Goal: Find specific page/section: Find specific page/section

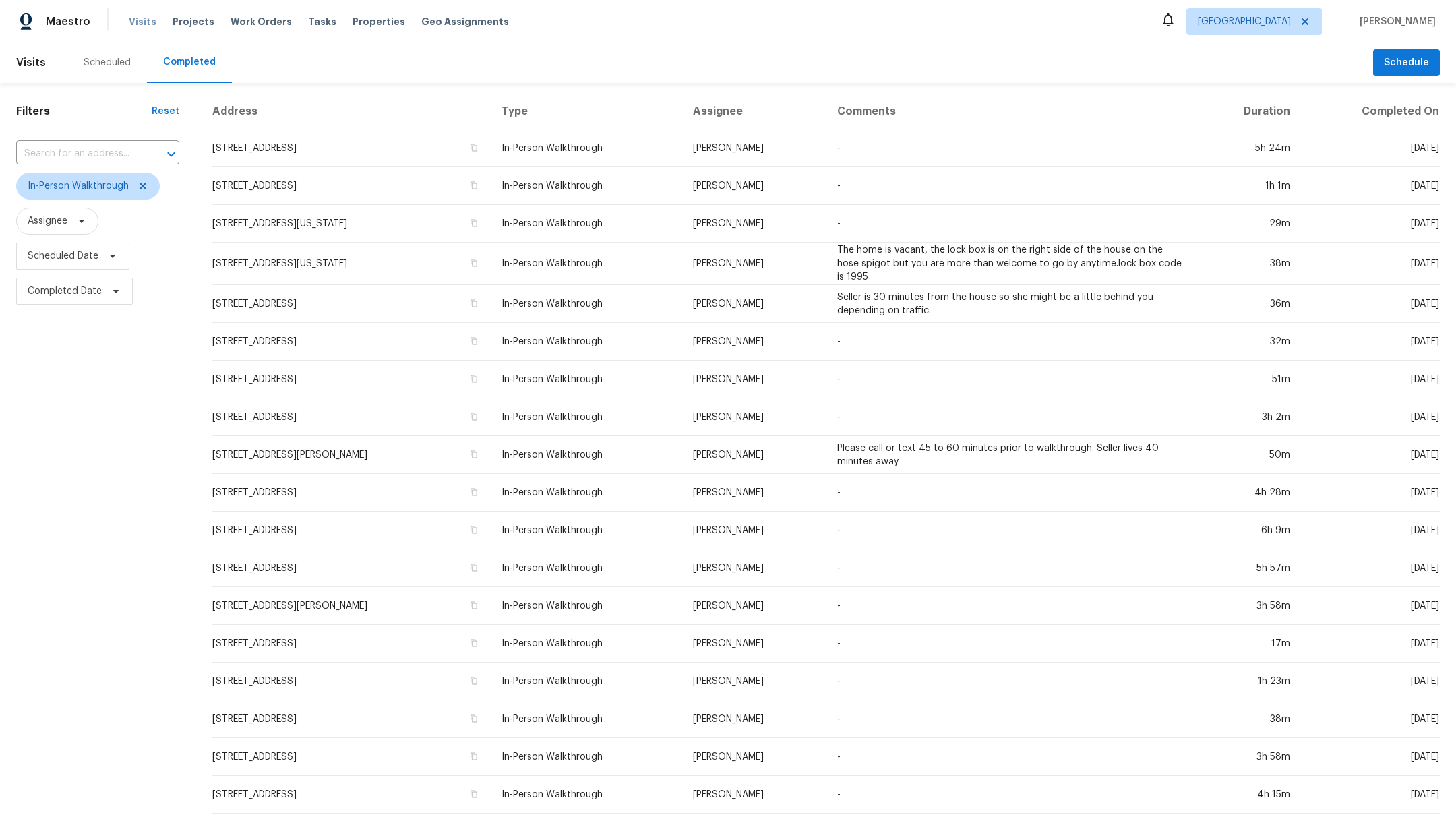
click at [134, 21] on span "Visits" at bounding box center [142, 21] width 28 height 13
click at [139, 22] on span "Visits" at bounding box center [142, 21] width 28 height 13
click at [147, 180] on span "In-Person Walkthrough" at bounding box center [88, 185] width 144 height 27
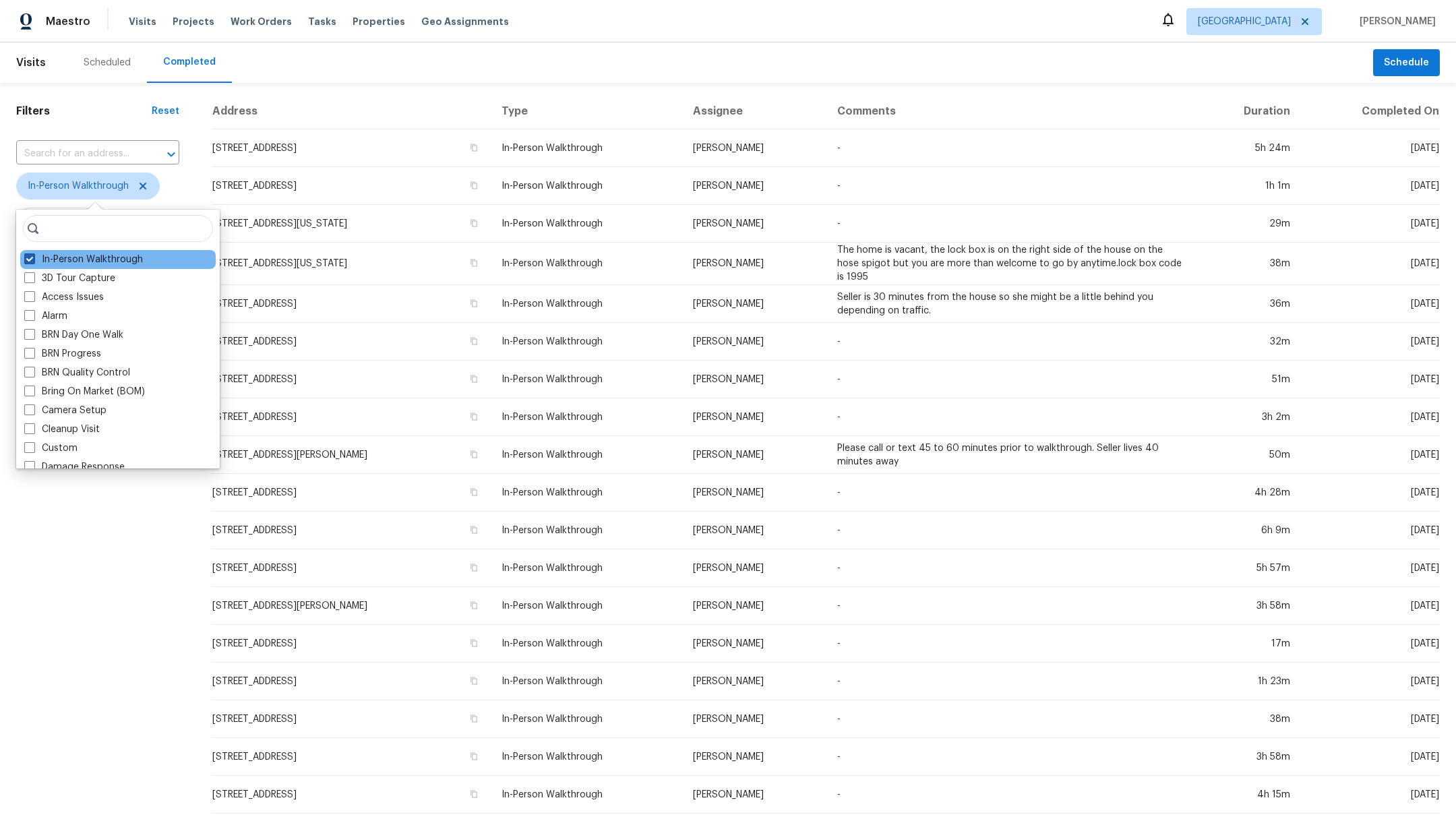
click at [24, 260] on span at bounding box center [29, 258] width 11 height 11
click at [24, 260] on input "In-Person Walkthrough" at bounding box center [28, 257] width 9 height 9
checkbox input "false"
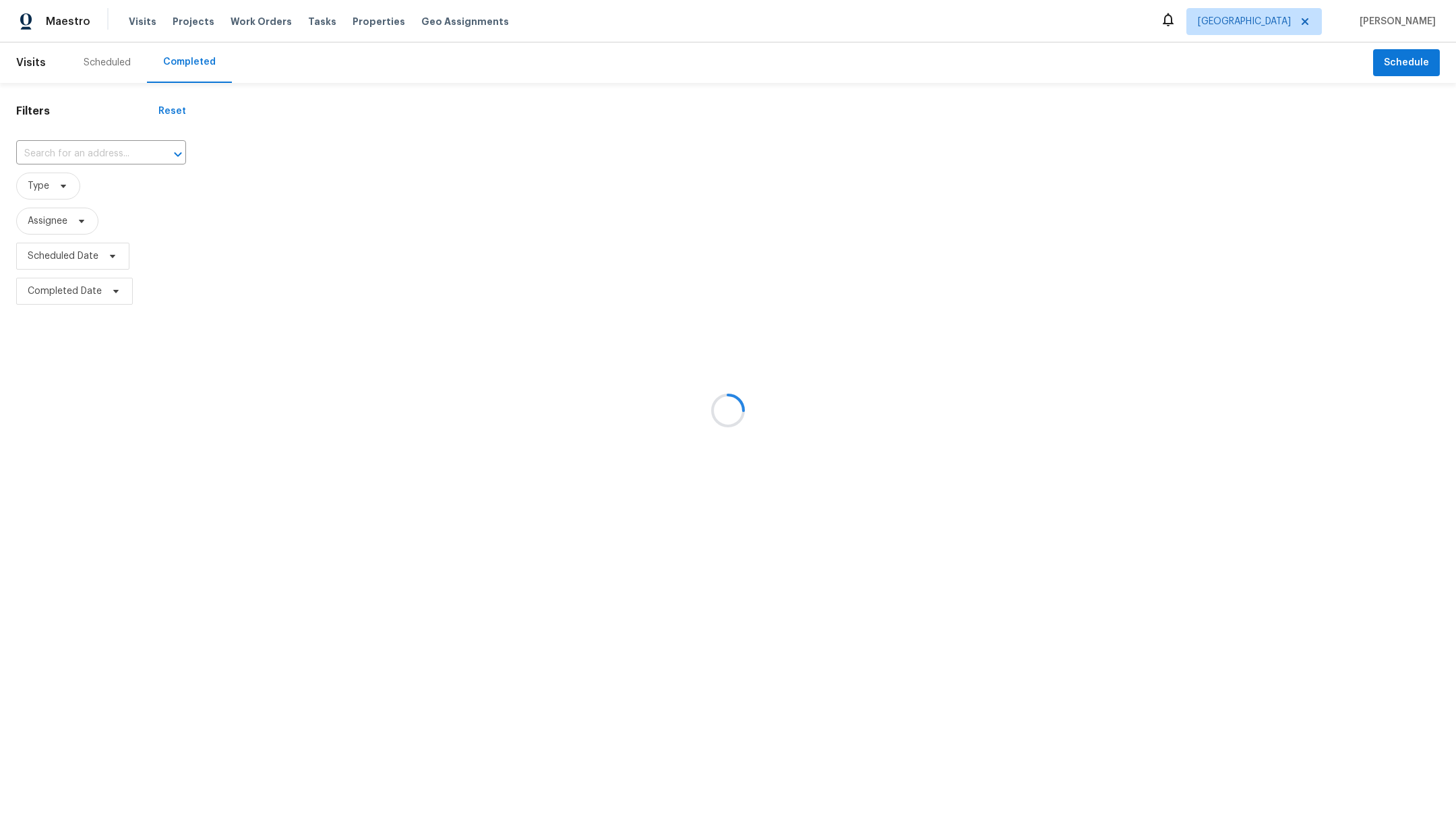
click at [117, 437] on div at bounding box center [728, 410] width 1456 height 821
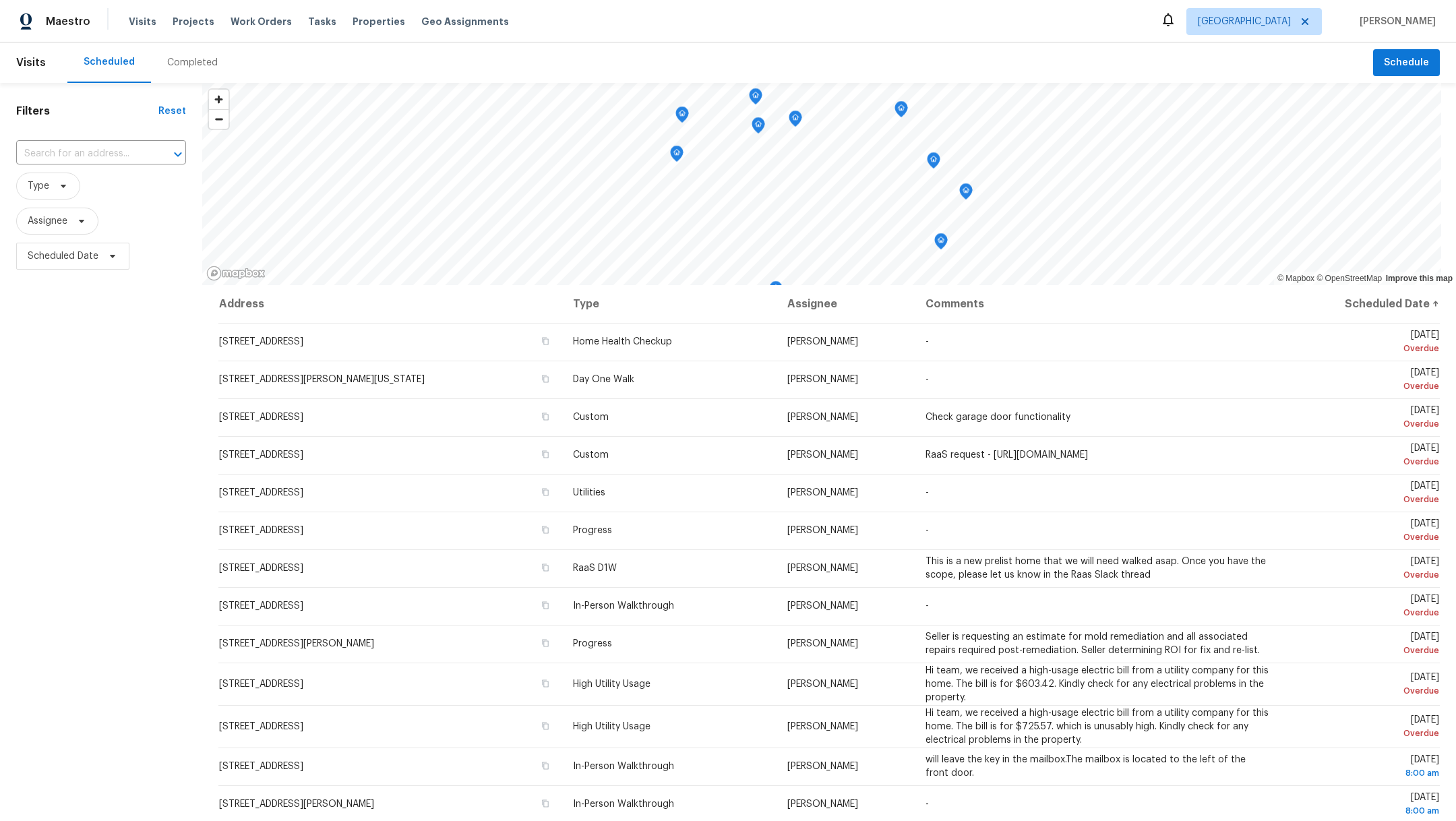
click at [177, 55] on div "Completed" at bounding box center [193, 62] width 83 height 40
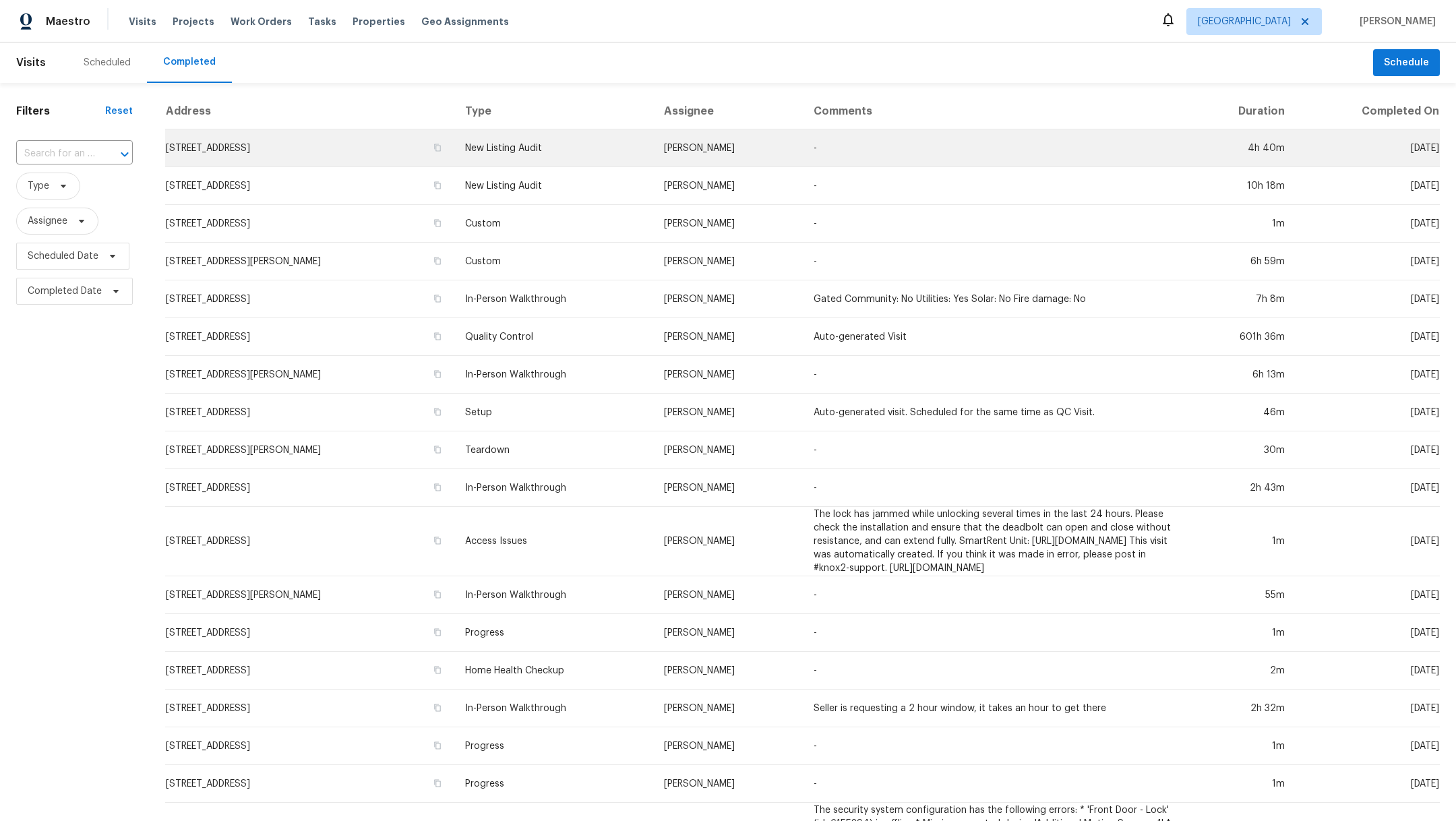
click at [271, 144] on td "3231 Bent Brook Way, Katy, TX 77449" at bounding box center [310, 148] width 289 height 38
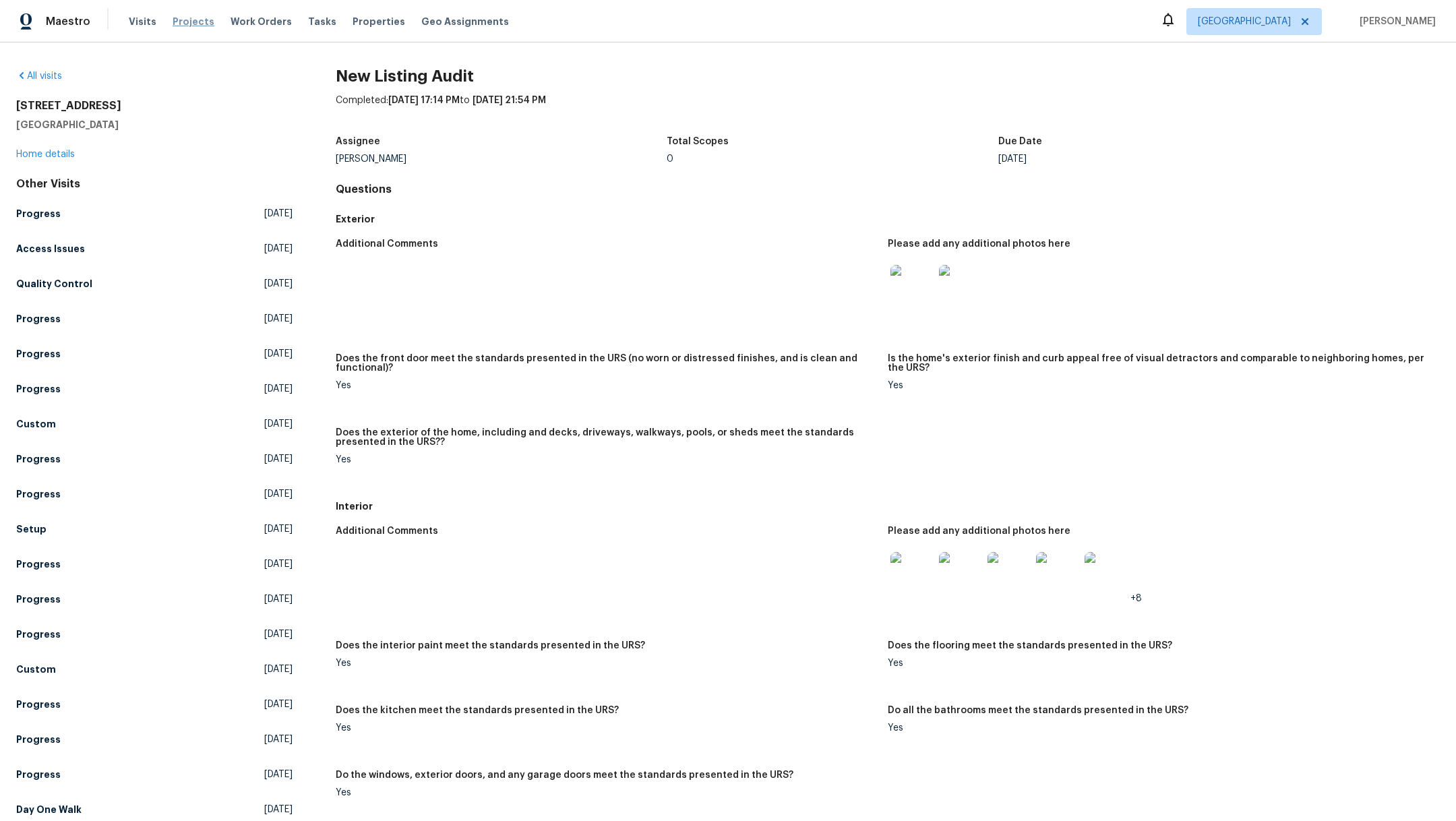
click at [198, 23] on span "Projects" at bounding box center [193, 21] width 42 height 13
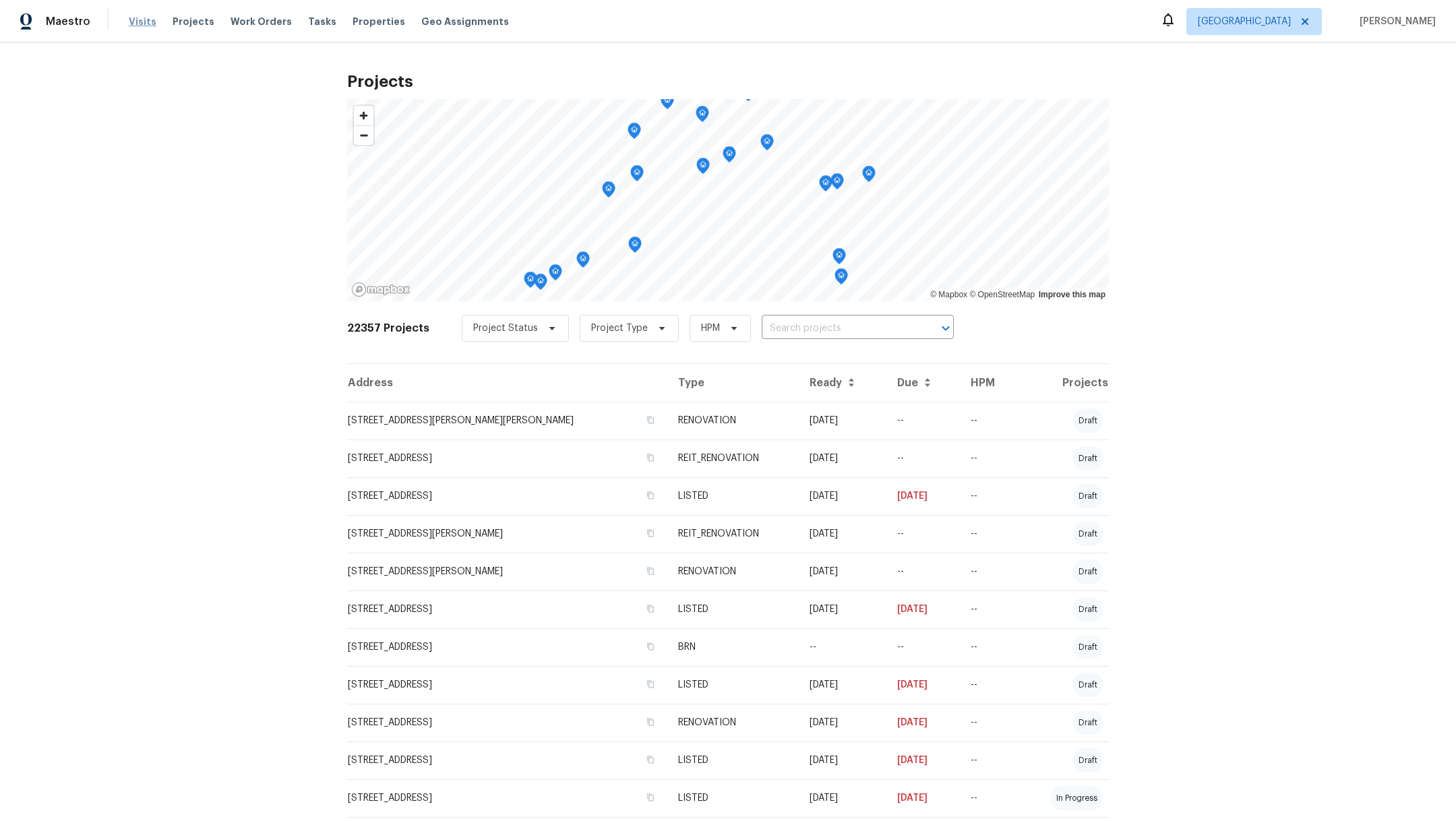
click at [137, 22] on span "Visits" at bounding box center [142, 21] width 28 height 13
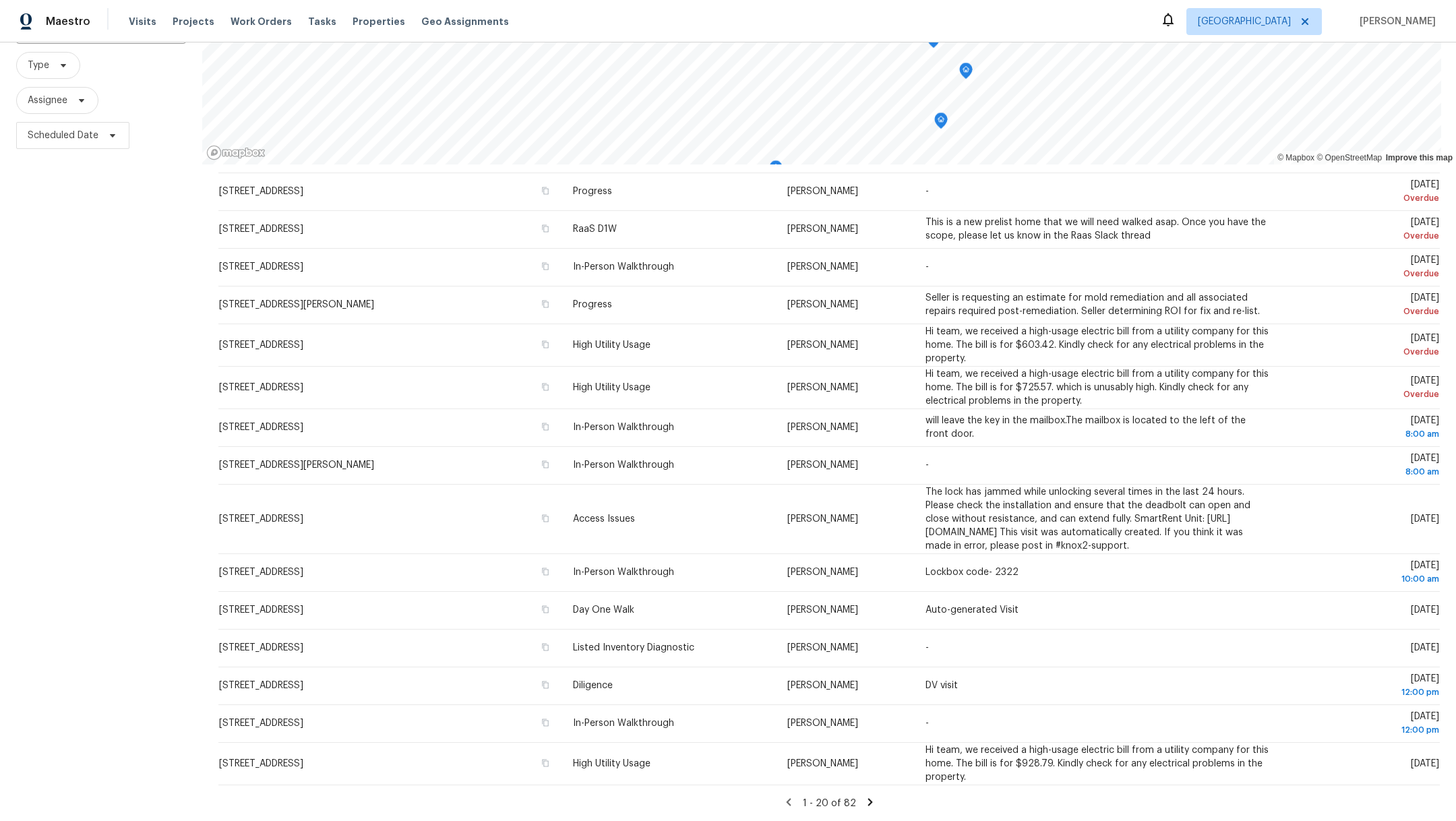
scroll to position [136, 0]
click at [865, 795] on icon at bounding box center [870, 801] width 12 height 12
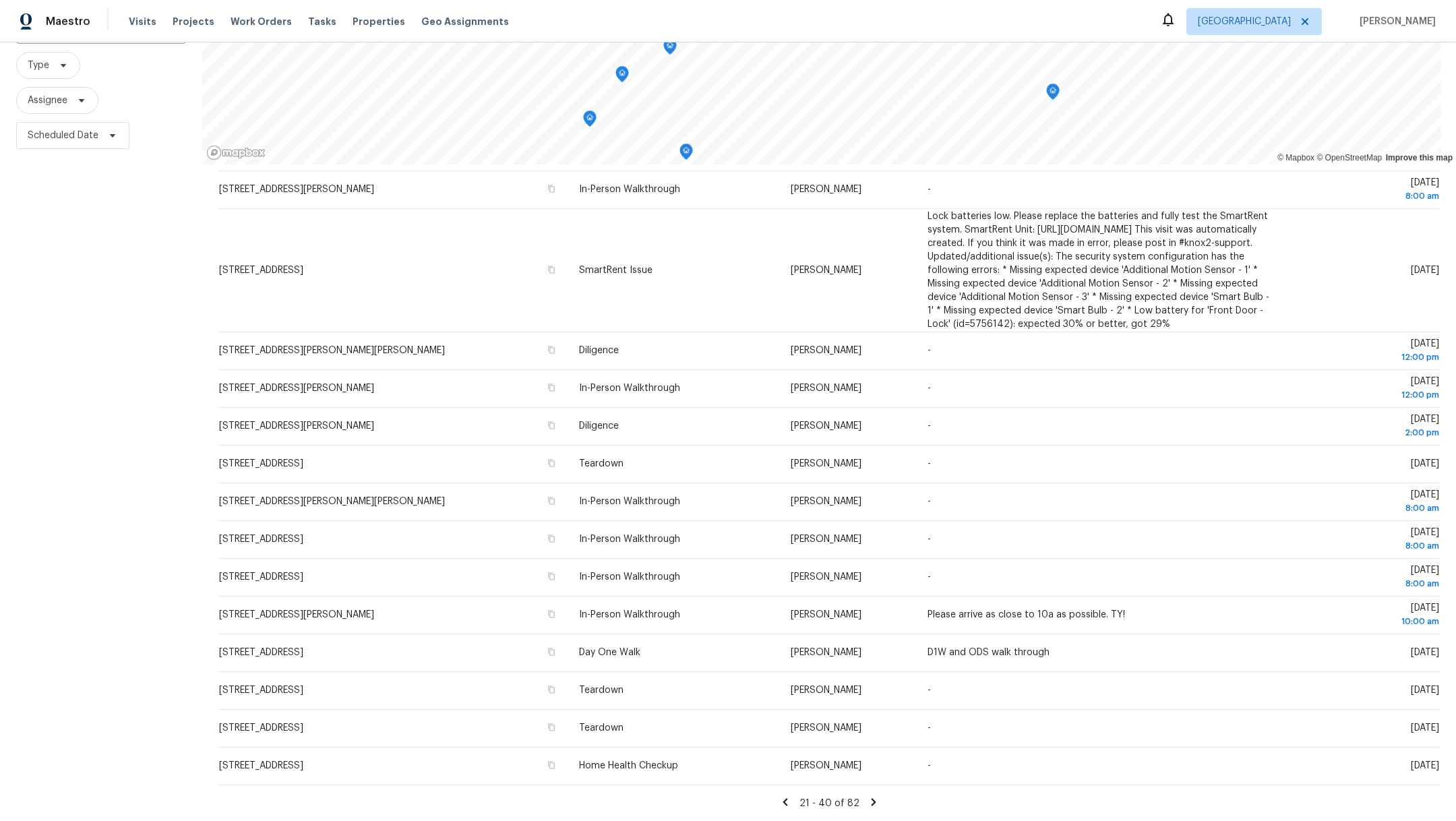
click at [871, 798] on icon at bounding box center [873, 801] width 4 height 7
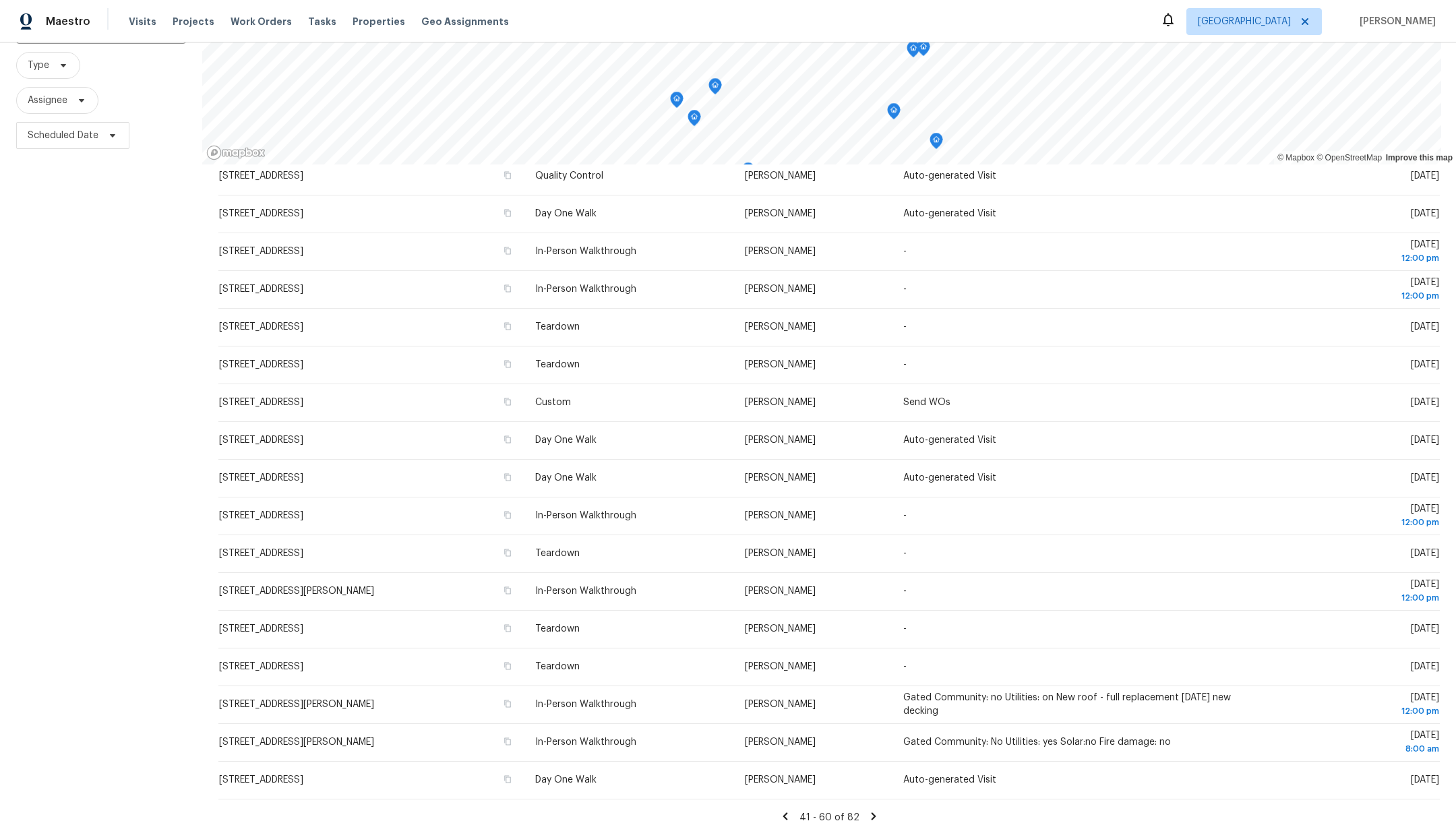
scroll to position [171, 0]
